Goal: Transaction & Acquisition: Purchase product/service

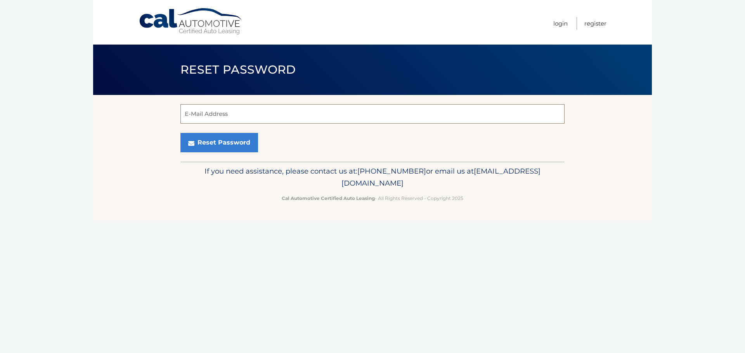
click at [254, 116] on input "E-Mail Address" at bounding box center [372, 113] width 384 height 19
type input "dms5239@gmail.com"
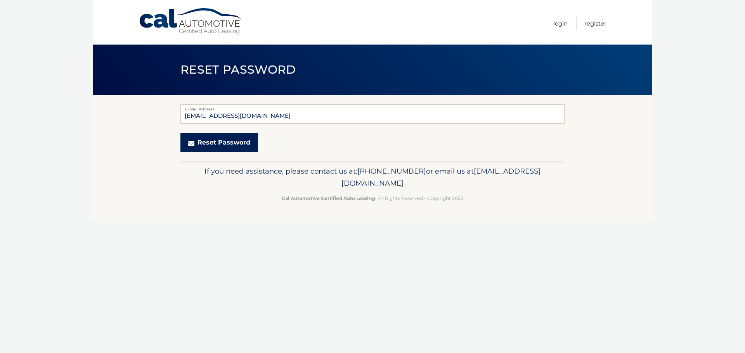
click at [241, 149] on button "Reset Password" at bounding box center [219, 142] width 78 height 19
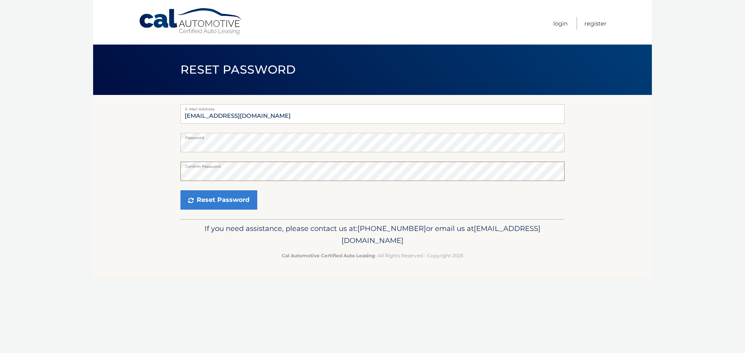
click at [180, 190] on button "Reset Password" at bounding box center [218, 199] width 77 height 19
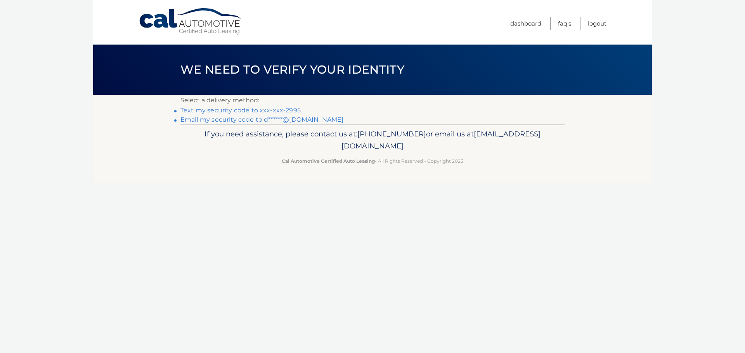
click at [271, 110] on link "Text my security code to xxx-xxx-2995" at bounding box center [240, 110] width 120 height 7
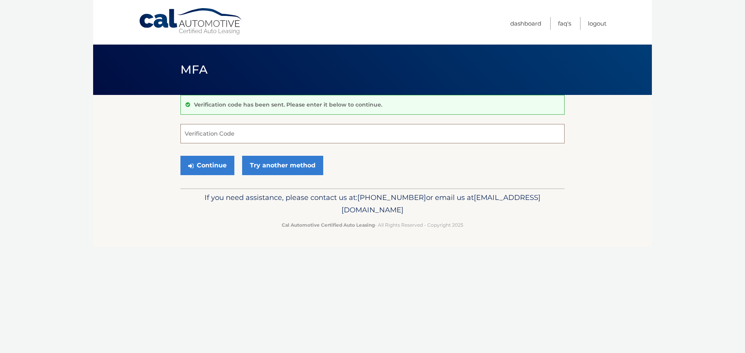
click at [245, 133] on input "Verification Code" at bounding box center [372, 133] width 384 height 19
type input "285858"
click at [227, 163] on button "Continue" at bounding box center [207, 165] width 54 height 19
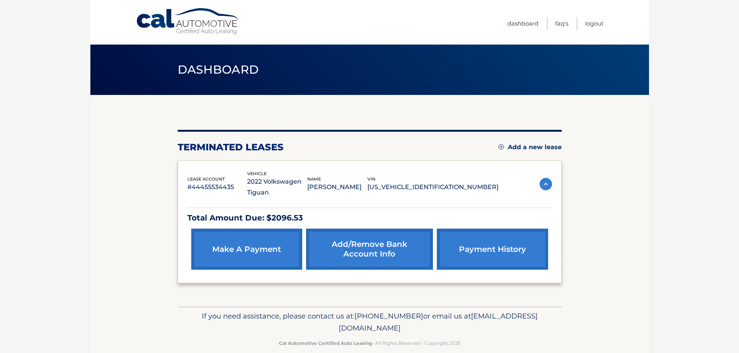
click at [254, 253] on link "make a payment" at bounding box center [246, 249] width 111 height 41
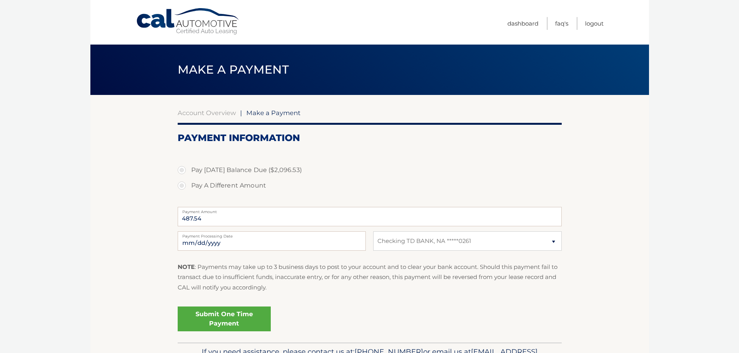
select select "OTU2ZDBjY2UtMGIwMS00ZjgwLWIwZGEtYzM5NGNmNmJiYjA2"
click at [181, 170] on label "Pay Today's Balance Due ($2,096.53)" at bounding box center [370, 171] width 384 height 16
click at [181, 170] on input "Pay Today's Balance Due ($2,096.53)" at bounding box center [185, 169] width 8 height 12
radio input "true"
type input "2096.53"
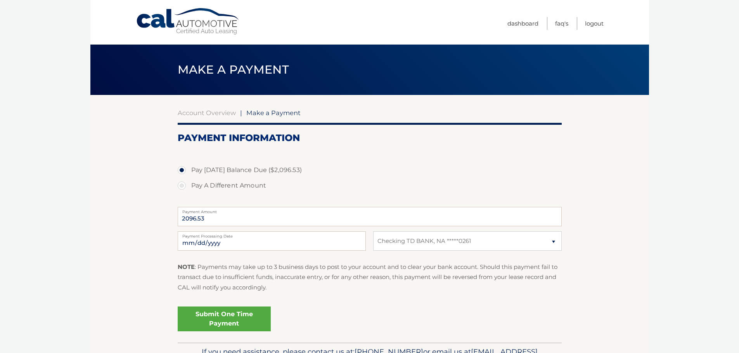
click at [225, 325] on link "Submit One Time Payment" at bounding box center [224, 319] width 93 height 25
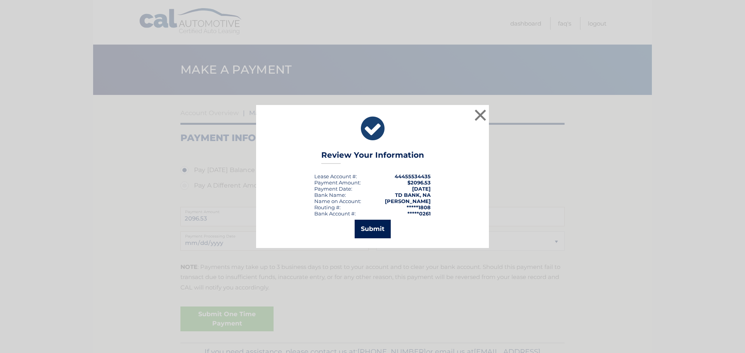
click at [372, 225] on button "Submit" at bounding box center [373, 229] width 36 height 19
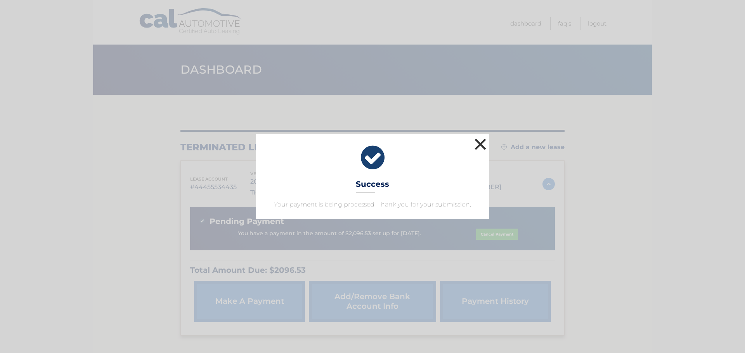
click at [481, 142] on button "×" at bounding box center [480, 145] width 16 height 16
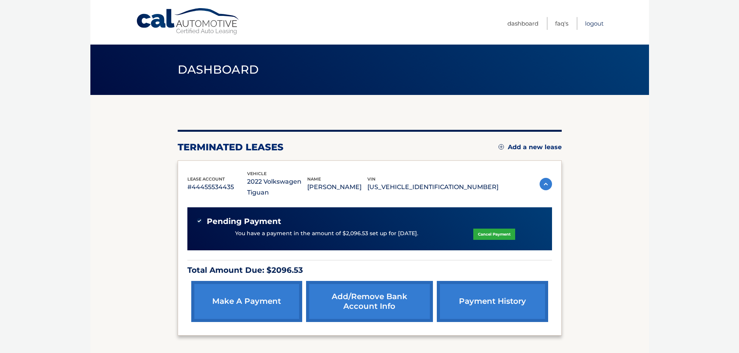
click at [587, 26] on link "Logout" at bounding box center [594, 23] width 19 height 13
